Goal: Task Accomplishment & Management: Use online tool/utility

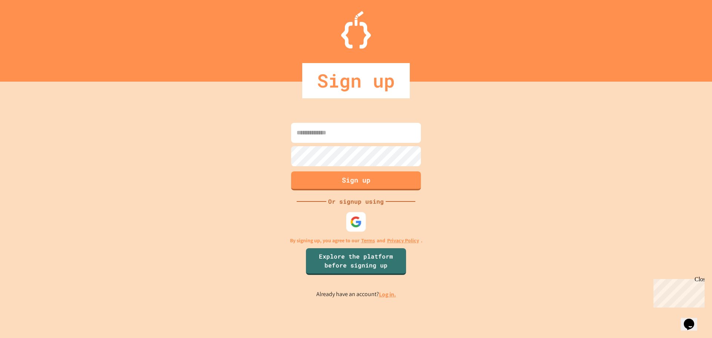
click at [351, 225] on div at bounding box center [357, 222] width 20 height 20
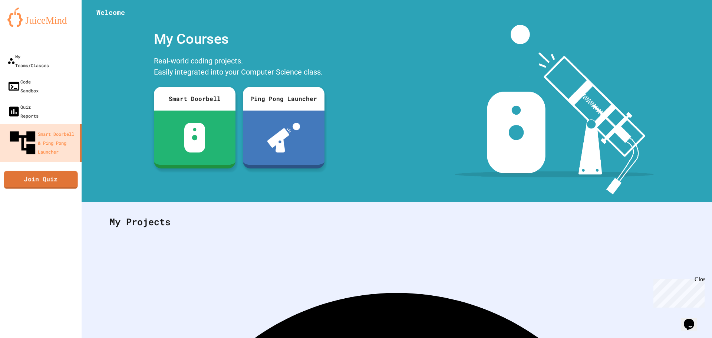
click at [59, 171] on link "Join Quiz" at bounding box center [41, 180] width 74 height 18
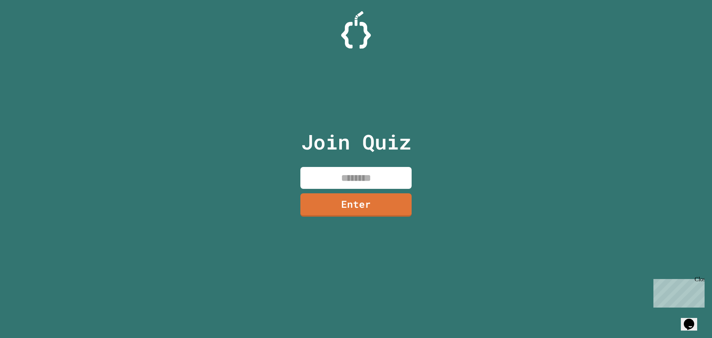
click at [360, 171] on input at bounding box center [356, 178] width 111 height 22
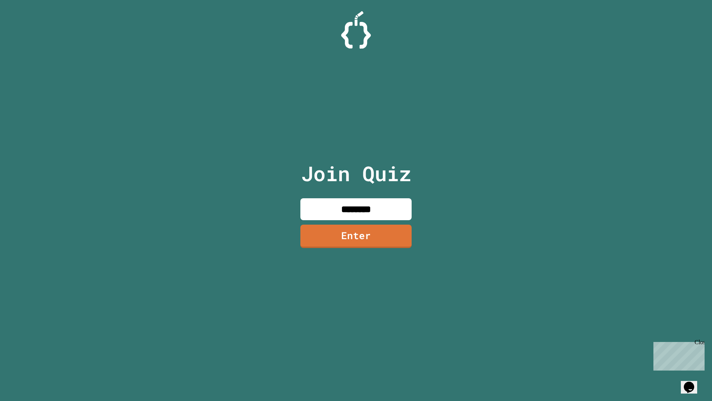
type input "********"
click at [388, 236] on link "Enter" at bounding box center [356, 235] width 109 height 24
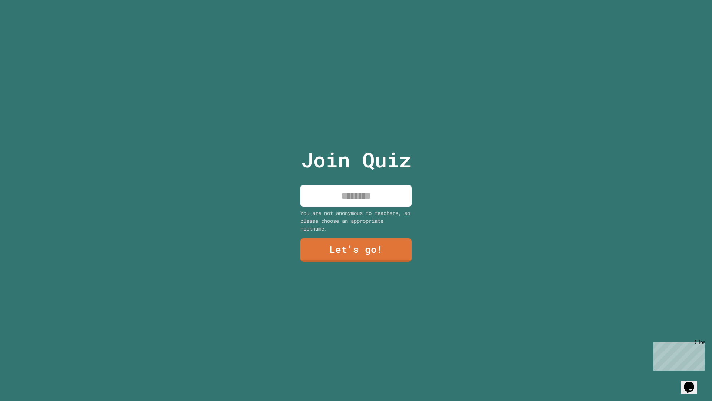
click at [364, 195] on input at bounding box center [356, 196] width 111 height 22
type input "*****"
click at [366, 250] on link "Let's go!" at bounding box center [356, 249] width 109 height 24
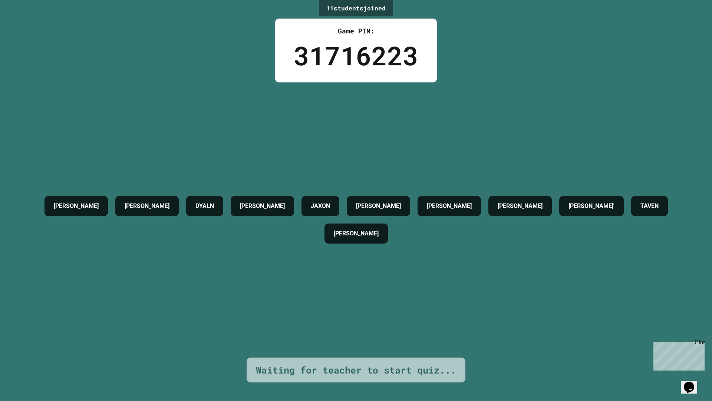
click at [703, 338] on div "Close" at bounding box center [699, 343] width 9 height 9
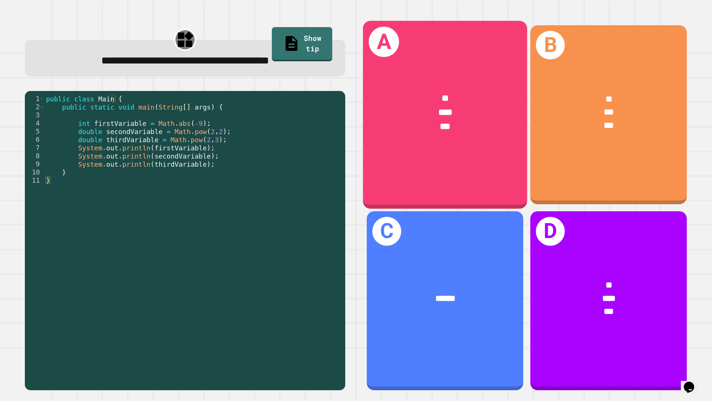
click at [456, 142] on div "* *** ***" at bounding box center [445, 113] width 164 height 78
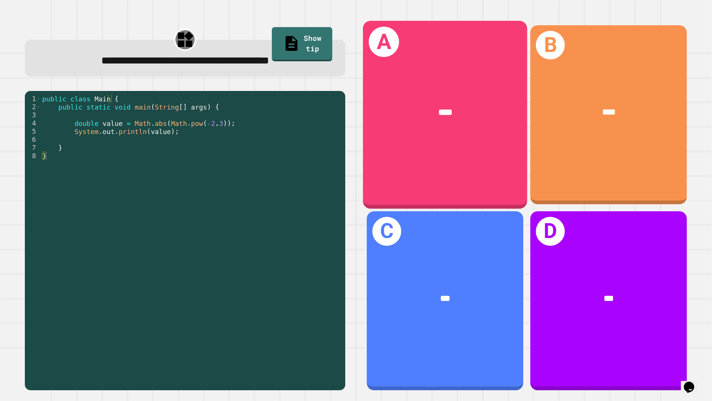
click at [435, 106] on div "****" at bounding box center [445, 113] width 128 height 14
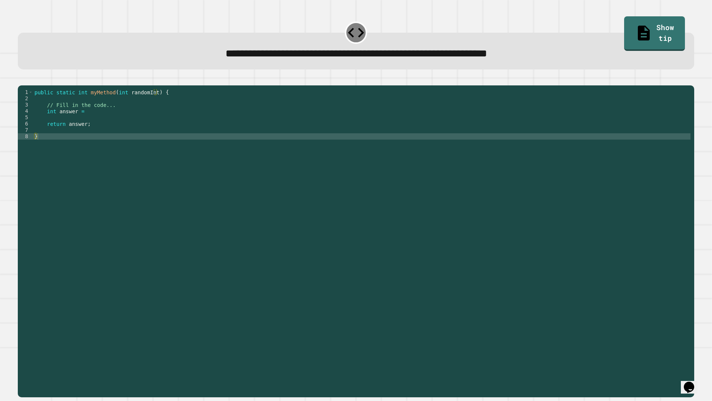
click at [105, 121] on div "public static int myMethod ( int randomInt ) { // Fill in the code... int answe…" at bounding box center [362, 234] width 658 height 290
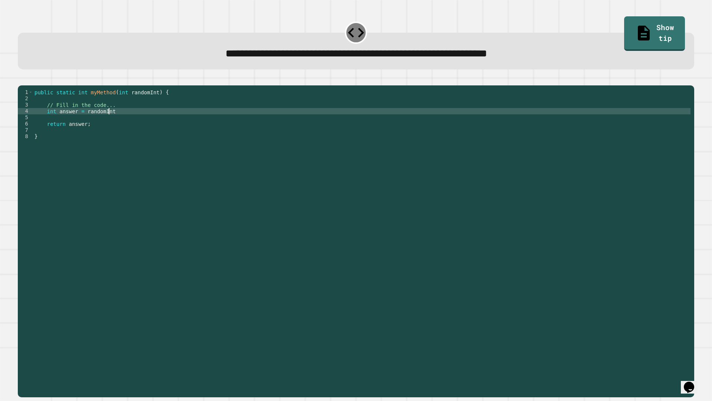
scroll to position [0, 5]
click at [37, 85] on div at bounding box center [356, 80] width 677 height 9
click at [22, 79] on icon "button" at bounding box center [22, 79] width 0 height 0
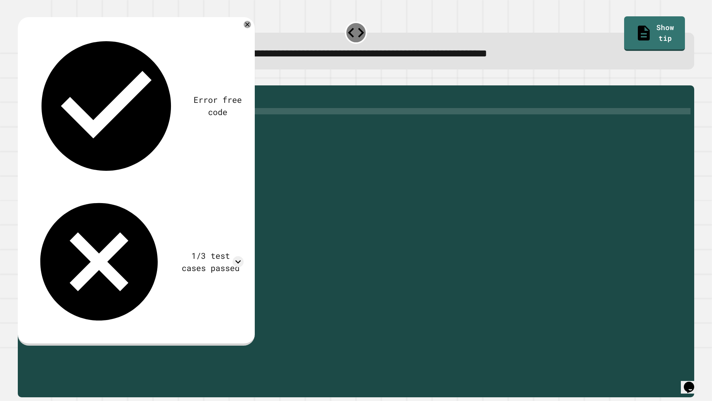
click at [120, 124] on div "public static int myMethod ( int randomInt ) { // Fill in the code... int answe…" at bounding box center [362, 234] width 658 height 290
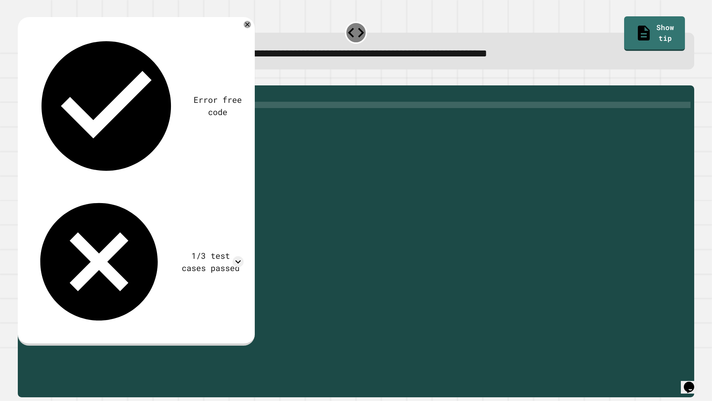
click at [119, 116] on div "public static int myMethod ( int randomInt ) { // Fill in the code... int answe…" at bounding box center [362, 234] width 658 height 290
click at [235, 256] on icon at bounding box center [238, 261] width 11 height 11
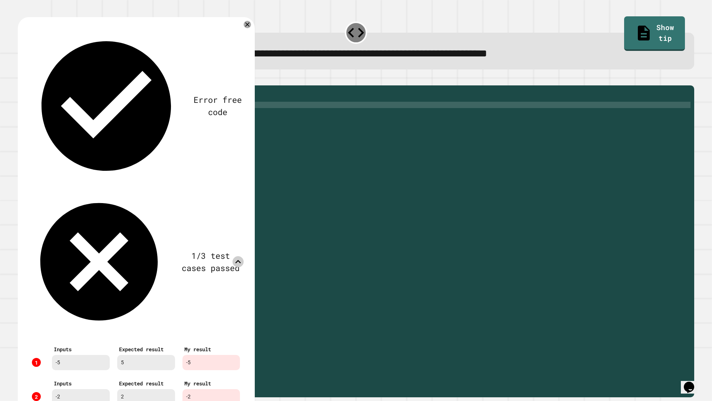
scroll to position [6, 0]
click at [241, 191] on div "1/3 test cases passed" at bounding box center [136, 261] width 215 height 141
click at [240, 256] on icon at bounding box center [238, 261] width 11 height 11
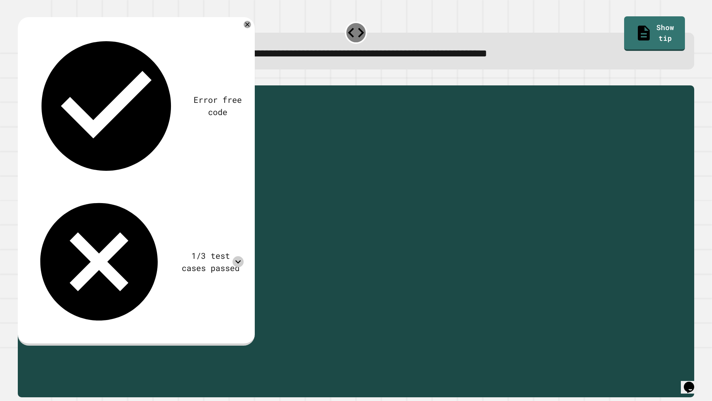
drag, startPoint x: 109, startPoint y: 124, endPoint x: 82, endPoint y: 124, distance: 27.8
click at [82, 124] on div "public static int myMethod ( int randomInt ) { // Fill in the code... int answe…" at bounding box center [362, 234] width 658 height 290
type textarea "**********"
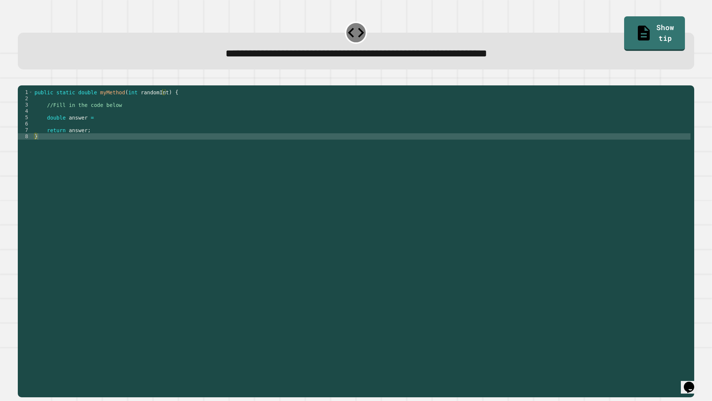
click at [105, 134] on div "public static double myMethod ( int randomInt ) { //Fill in the code below doub…" at bounding box center [362, 234] width 658 height 290
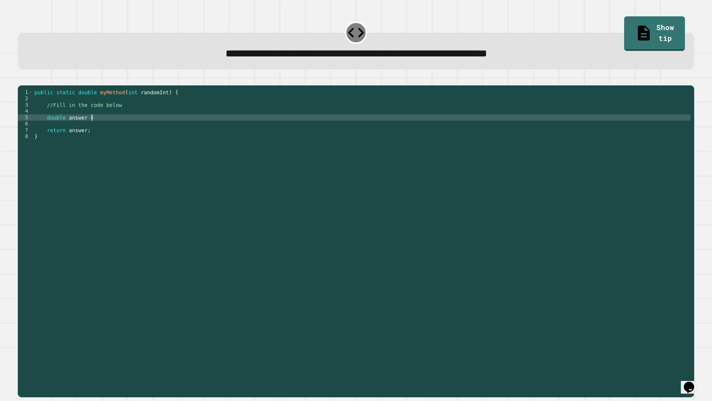
click at [105, 131] on div "public static double myMethod ( int randomInt ) { //Fill in the code below doub…" at bounding box center [362, 234] width 658 height 290
click at [27, 85] on icon "button" at bounding box center [26, 83] width 4 height 5
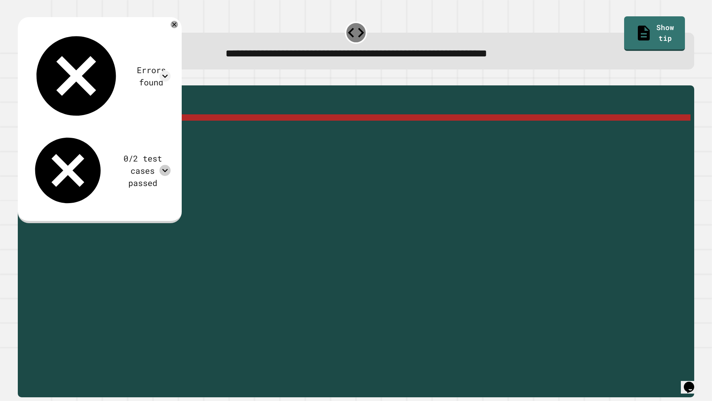
click at [171, 165] on icon at bounding box center [165, 170] width 11 height 11
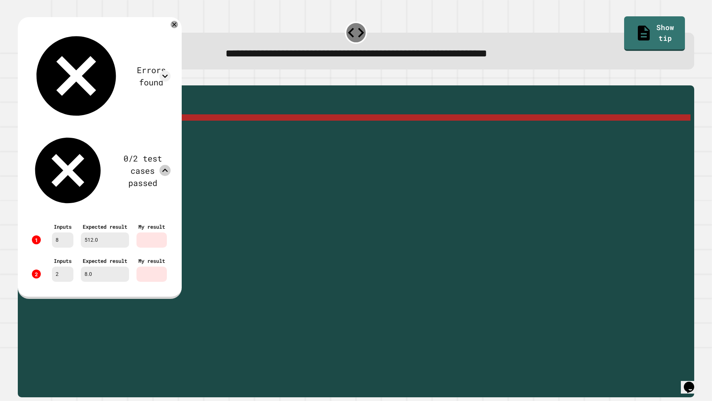
click at [171, 165] on icon at bounding box center [165, 170] width 11 height 11
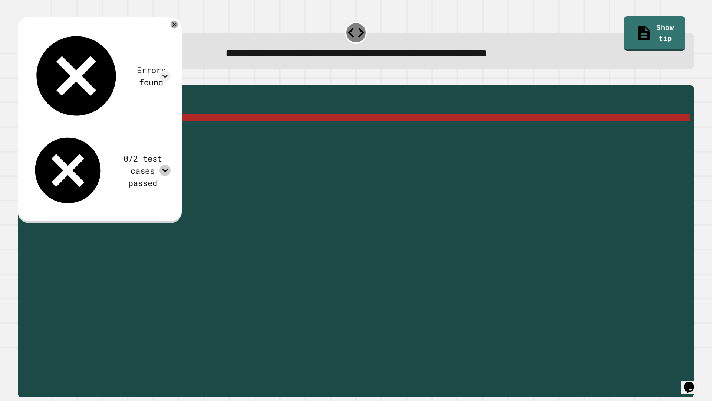
click at [123, 128] on div "public static double myMethod ( int randomInt ) { //Fill in the code below doub…" at bounding box center [362, 234] width 658 height 290
click at [117, 129] on div "public static double myMethod ( int randomInt ) { //Fill in the code below doub…" at bounding box center [362, 234] width 658 height 290
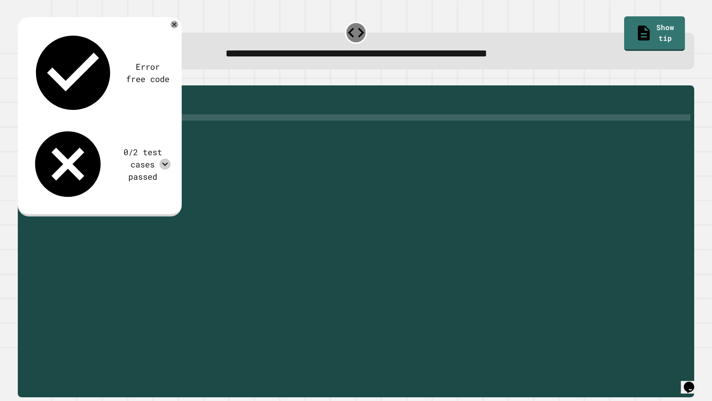
scroll to position [0, 6]
drag, startPoint x: 143, startPoint y: 128, endPoint x: 148, endPoint y: 129, distance: 5.2
click at [143, 128] on div "public static double myMethod ( int randomInt ) { //Fill in the code below doub…" at bounding box center [362, 234] width 658 height 290
type textarea "**********"
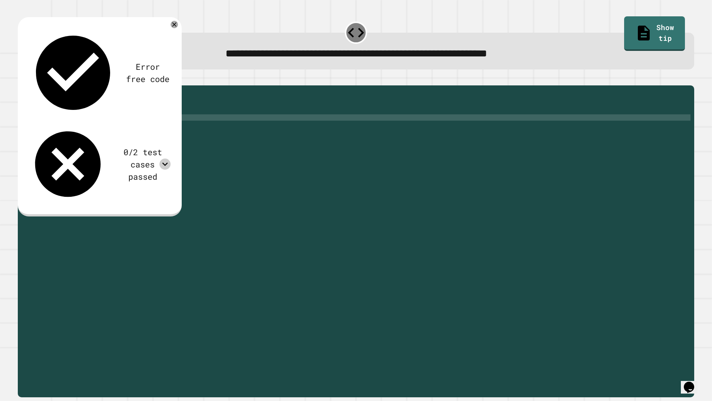
click at [22, 79] on icon "button" at bounding box center [22, 79] width 0 height 0
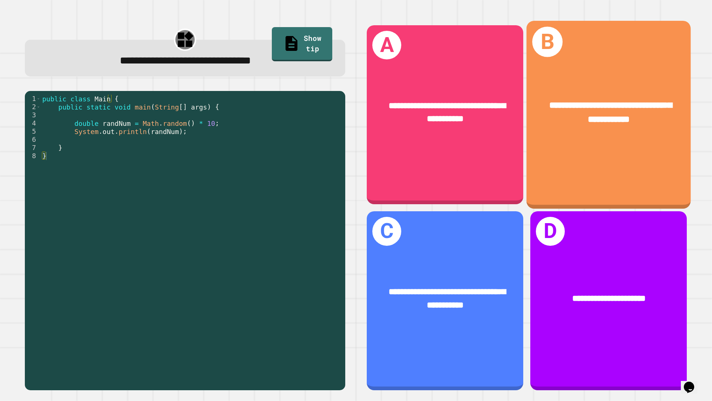
click at [555, 60] on div "**********" at bounding box center [609, 115] width 164 height 188
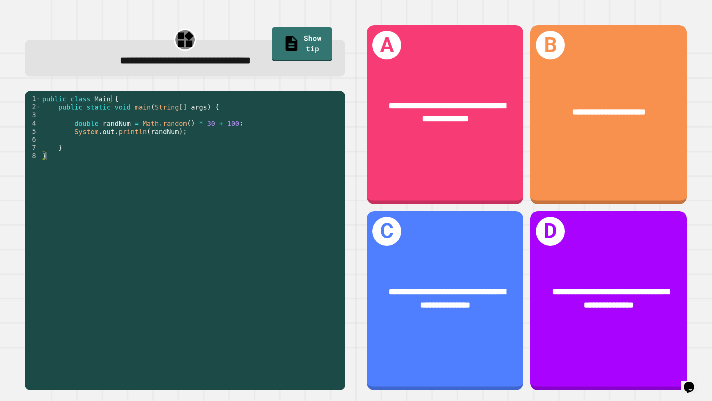
click at [239, 131] on div "public class Main { public static void main ( String [ ] args ) { double randNu…" at bounding box center [191, 238] width 301 height 286
drag, startPoint x: 194, startPoint y: 127, endPoint x: 223, endPoint y: 125, distance: 29.0
click at [223, 125] on div "public class Main { public static void main ( String [ ] args ) { double randNu…" at bounding box center [191, 238] width 301 height 286
click at [199, 126] on div "public class Main { public static void main ( String [ ] args ) { double randNu…" at bounding box center [191, 229] width 301 height 269
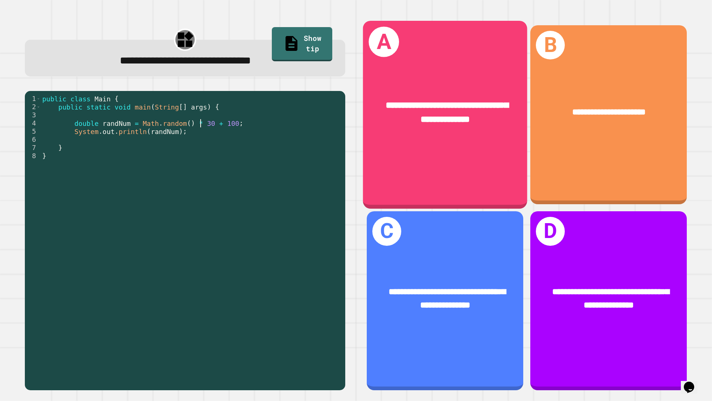
click at [428, 155] on div "**********" at bounding box center [445, 115] width 164 height 188
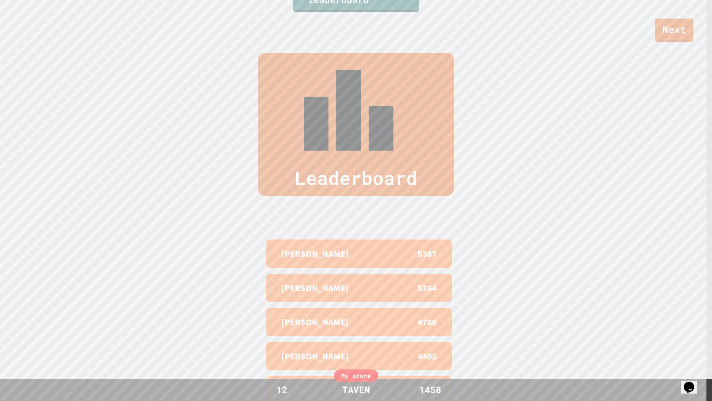
scroll to position [404, 0]
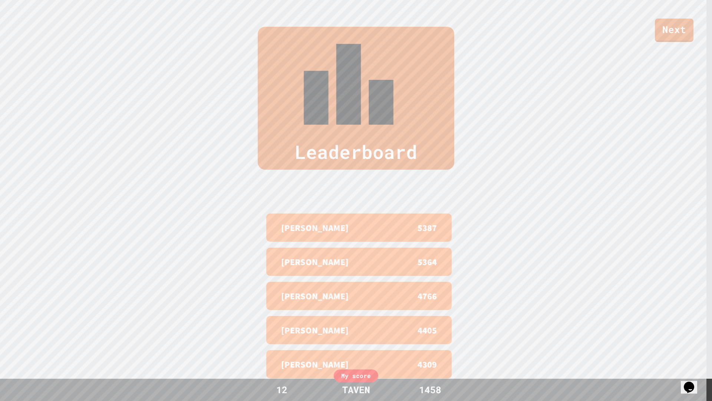
drag, startPoint x: 609, startPoint y: 167, endPoint x: 620, endPoint y: 208, distance: 42.7
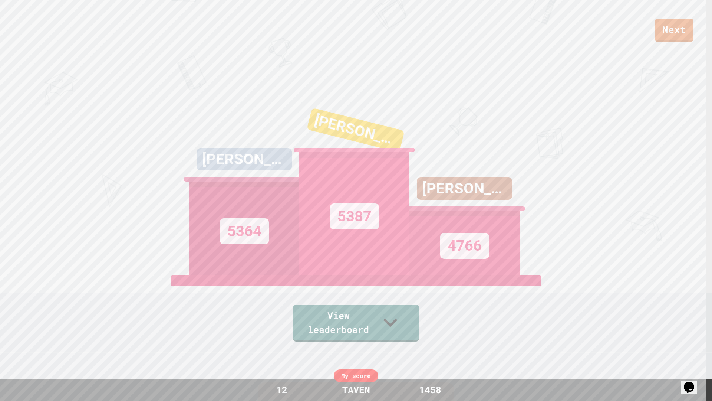
scroll to position [0, 0]
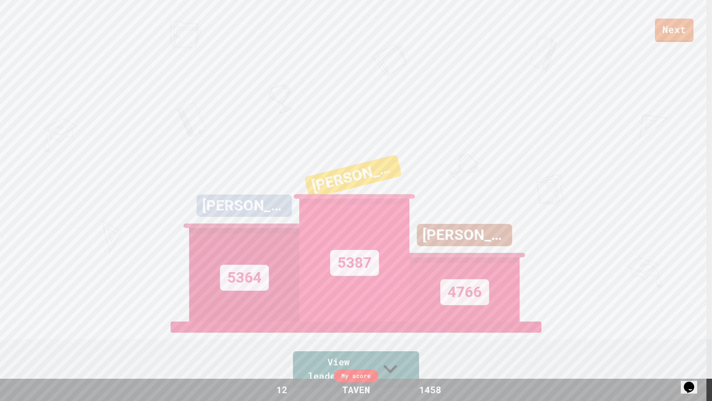
drag, startPoint x: 506, startPoint y: 216, endPoint x: 496, endPoint y: 237, distance: 23.4
click at [400, 338] on icon at bounding box center [391, 368] width 28 height 28
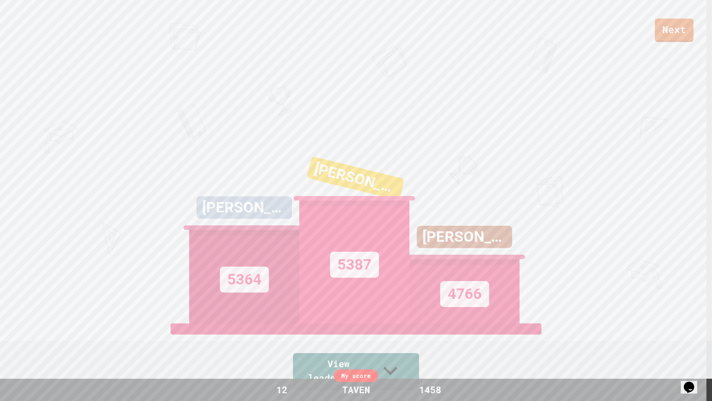
drag, startPoint x: 484, startPoint y: 235, endPoint x: 484, endPoint y: 185, distance: 50.5
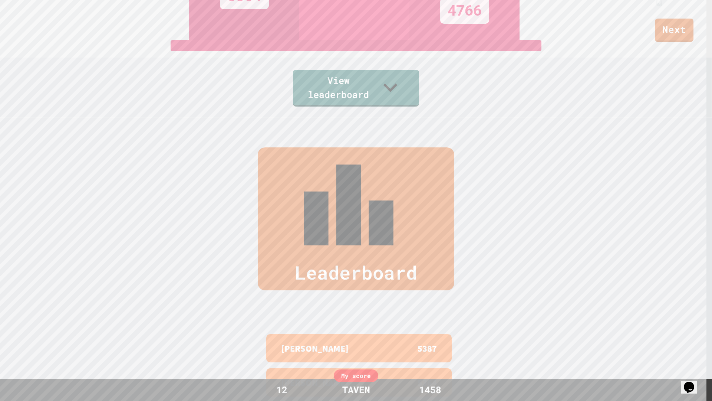
drag, startPoint x: 552, startPoint y: 168, endPoint x: 554, endPoint y: 210, distance: 41.6
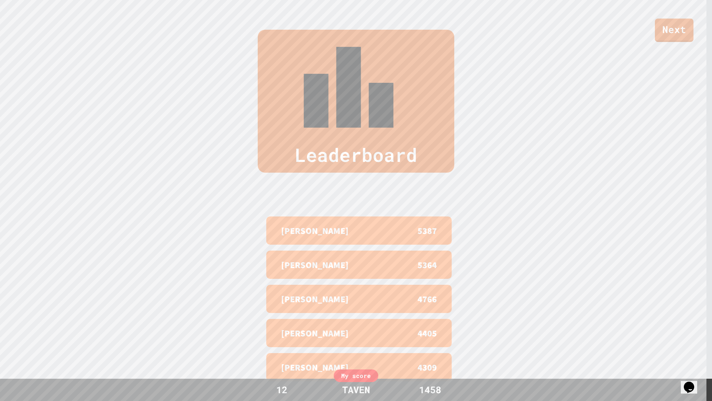
drag, startPoint x: 554, startPoint y: 198, endPoint x: 560, endPoint y: 216, distance: 19.7
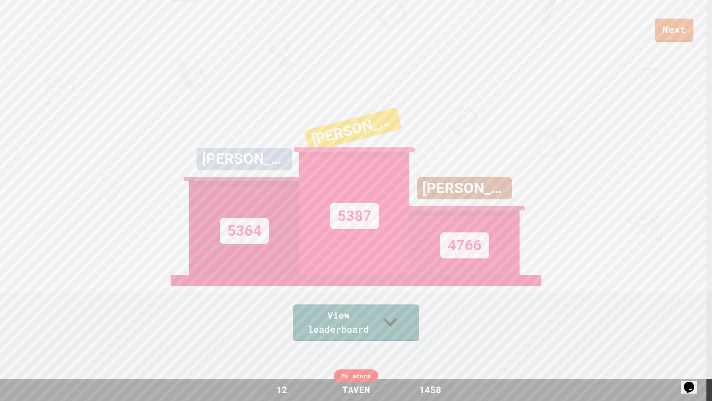
drag, startPoint x: 560, startPoint y: 217, endPoint x: 550, endPoint y: 182, distance: 36.3
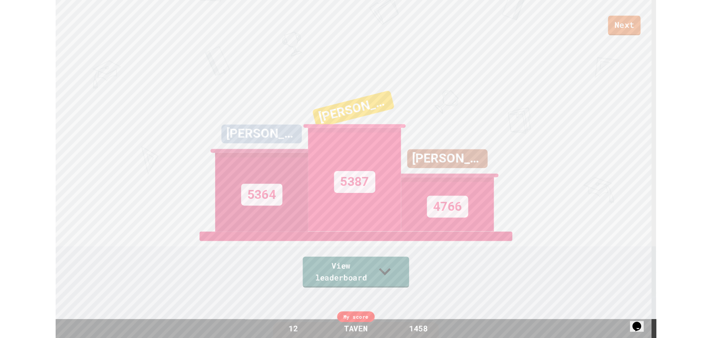
scroll to position [45, 0]
